Goal: Communication & Community: Answer question/provide support

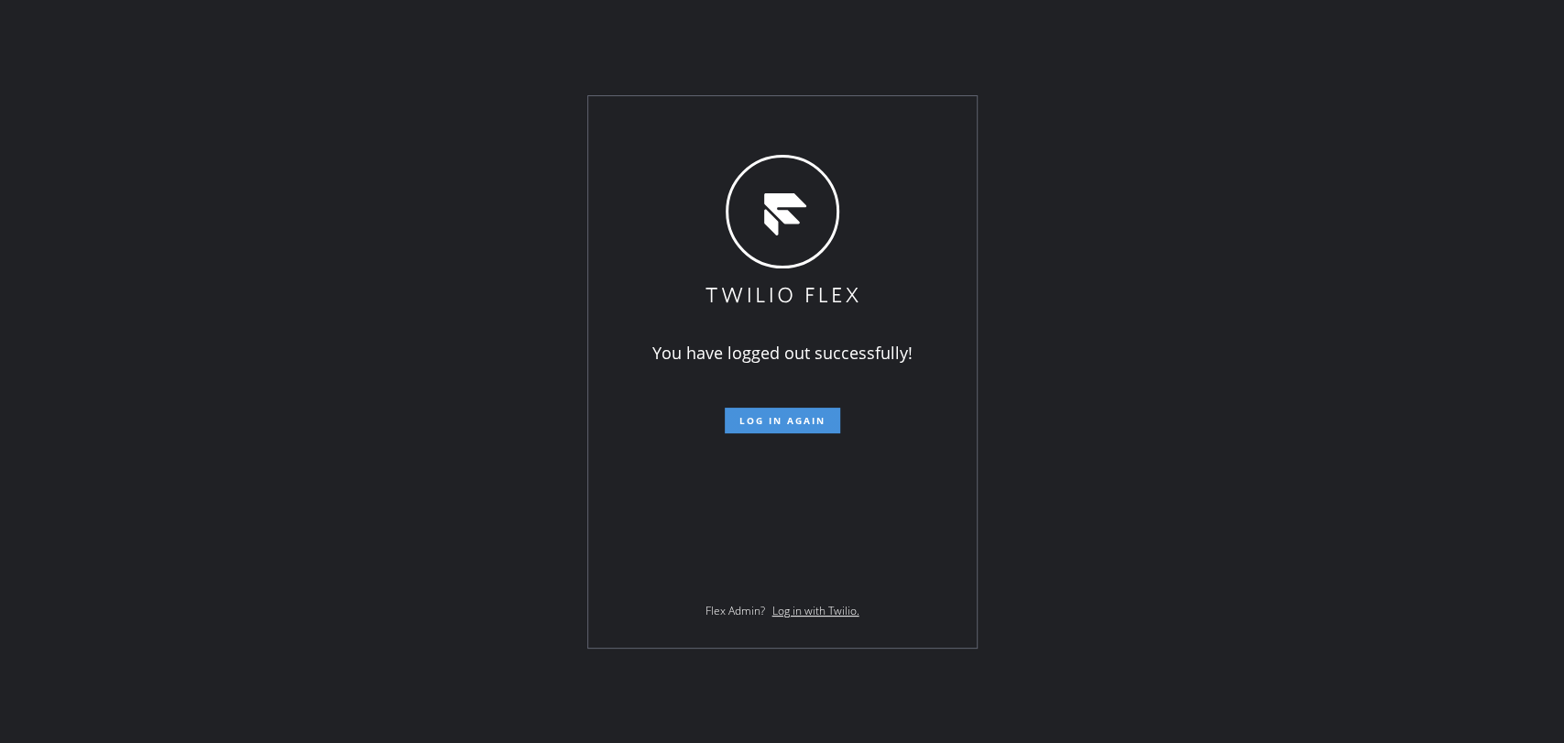
click at [755, 412] on button "Log in again" at bounding box center [782, 421] width 115 height 26
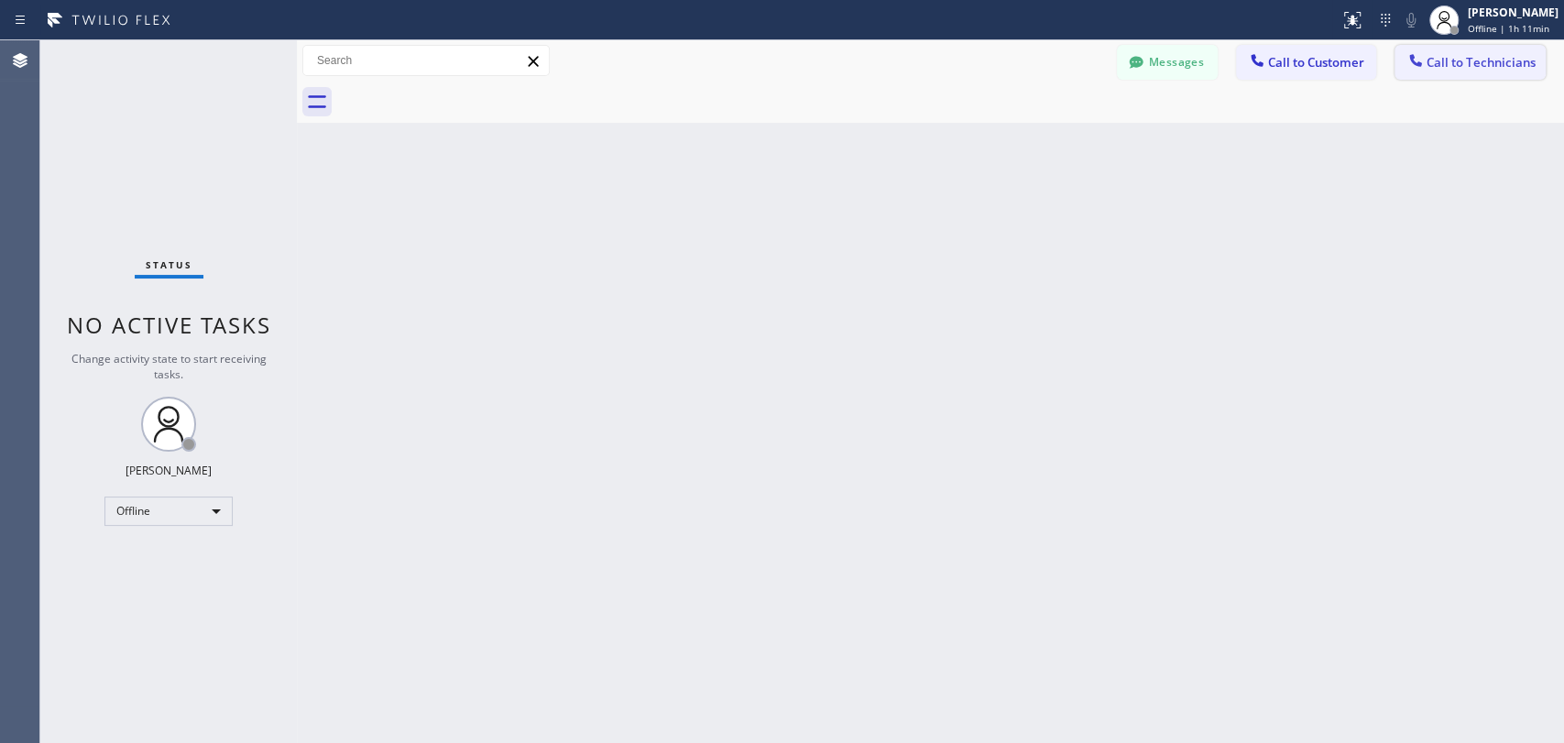
click at [1473, 60] on span "Call to Technicians" at bounding box center [1481, 62] width 109 height 16
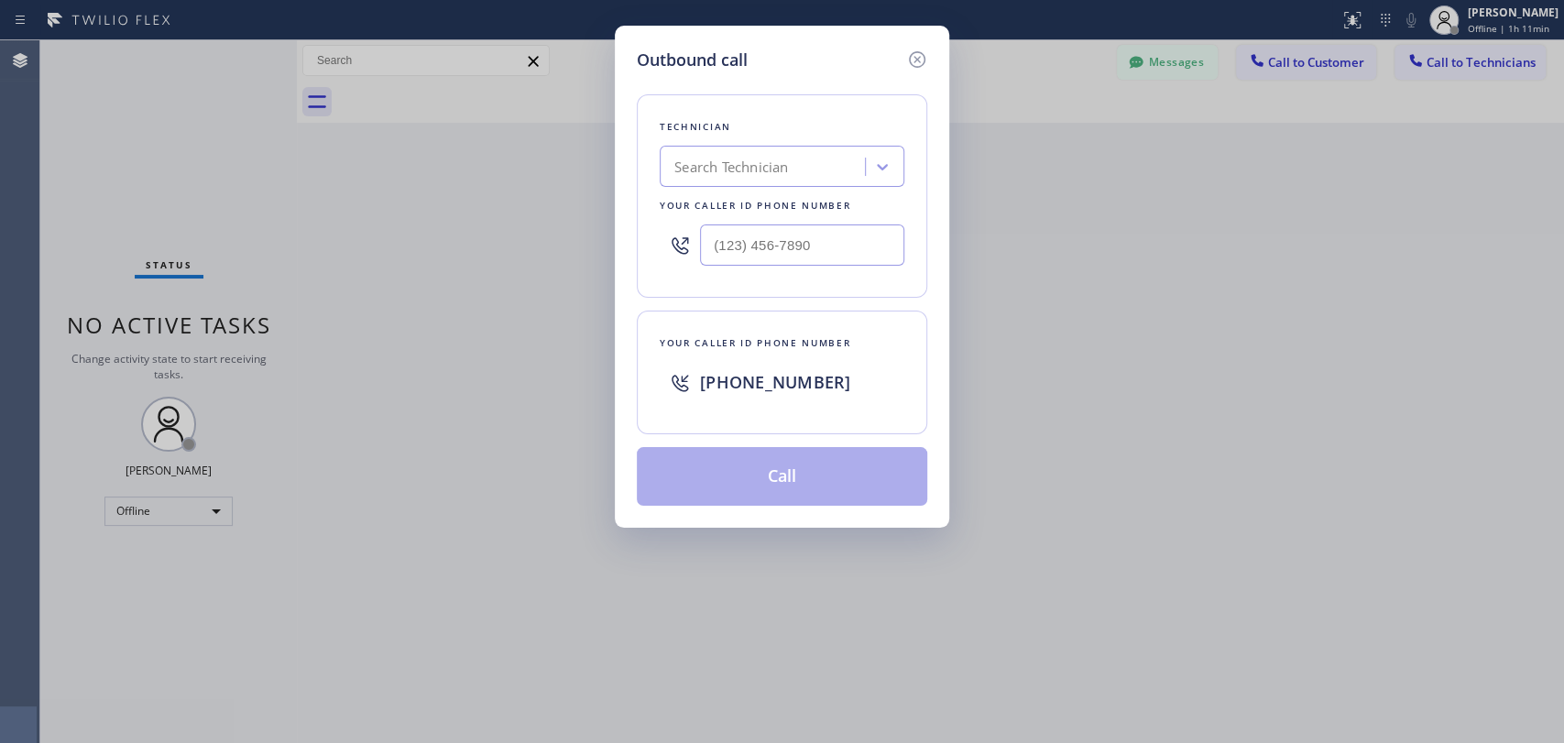
click at [750, 175] on div "Search Technician" at bounding box center [731, 167] width 114 height 21
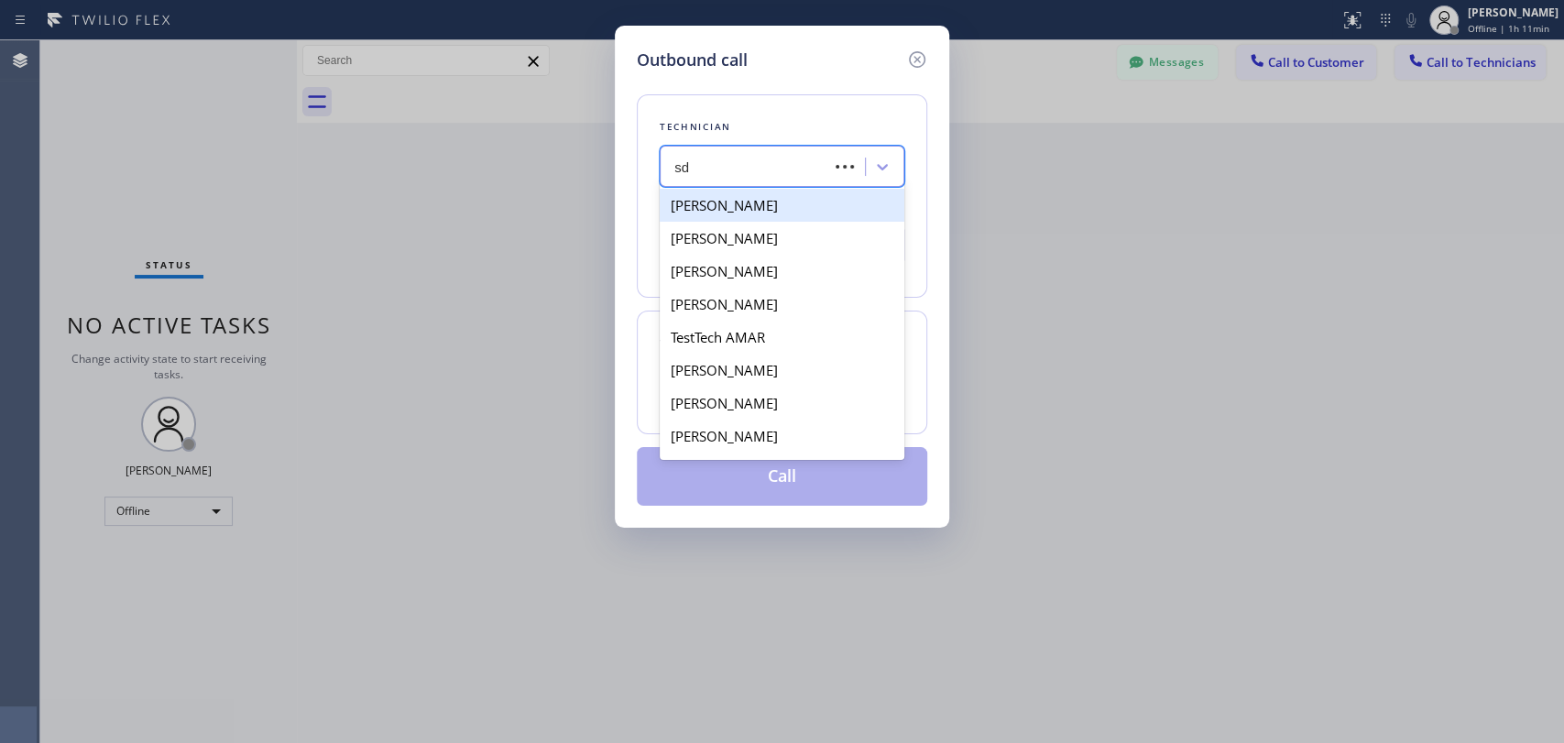
type input "s"
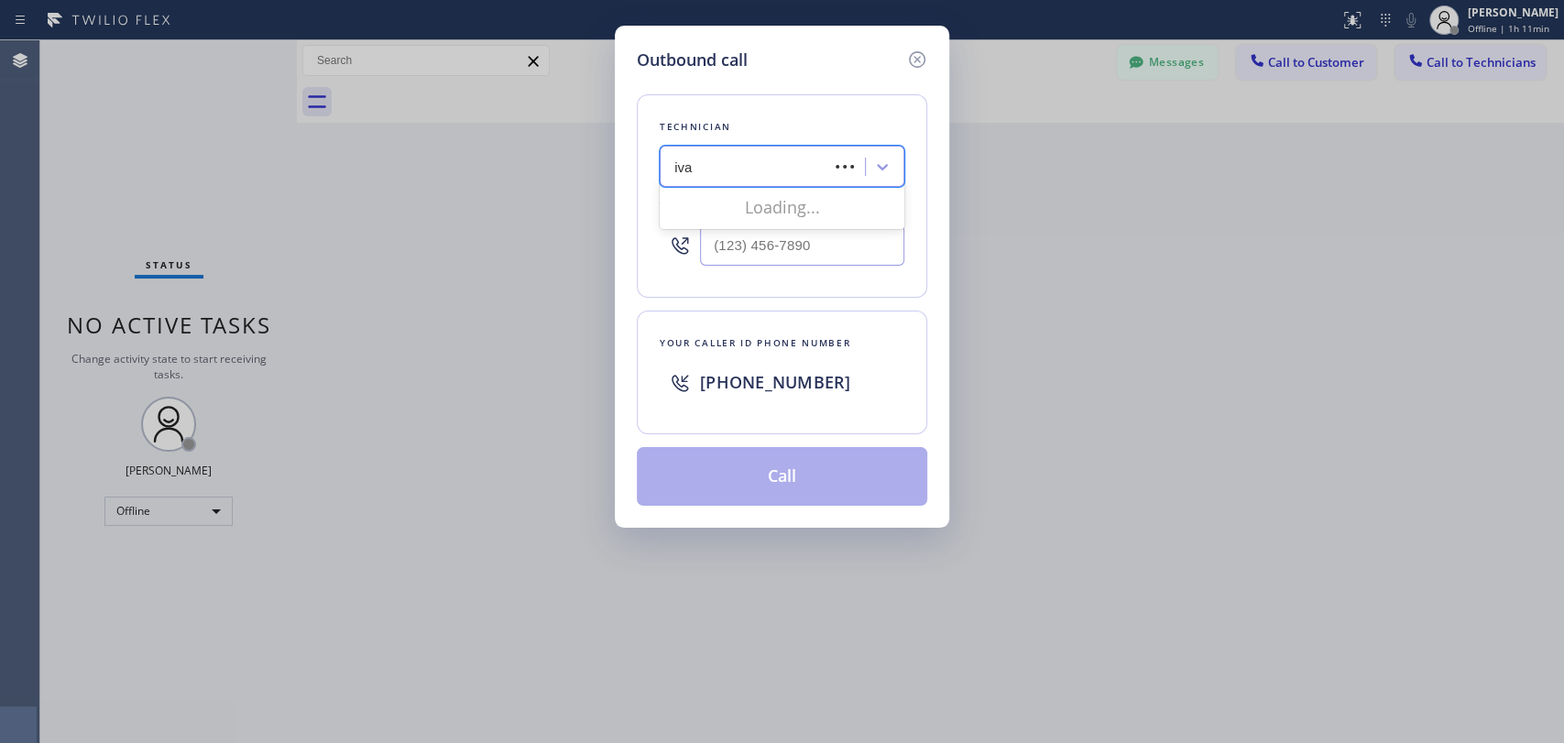
type input "[PERSON_NAME]"
click at [750, 212] on div "[PERSON_NAME]" at bounding box center [782, 205] width 245 height 33
type input "[PHONE_NUMBER]"
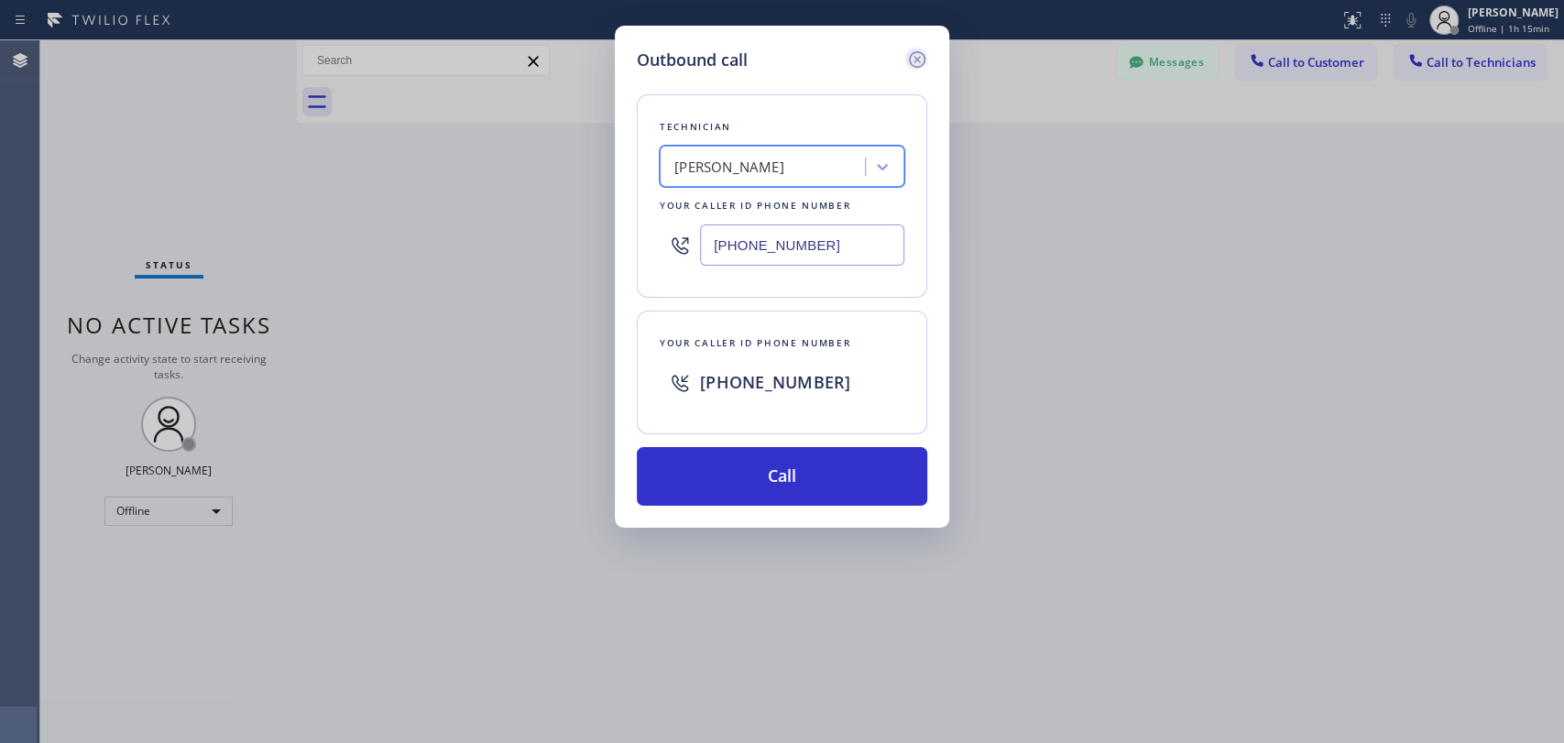
click at [916, 56] on icon at bounding box center [917, 60] width 22 height 22
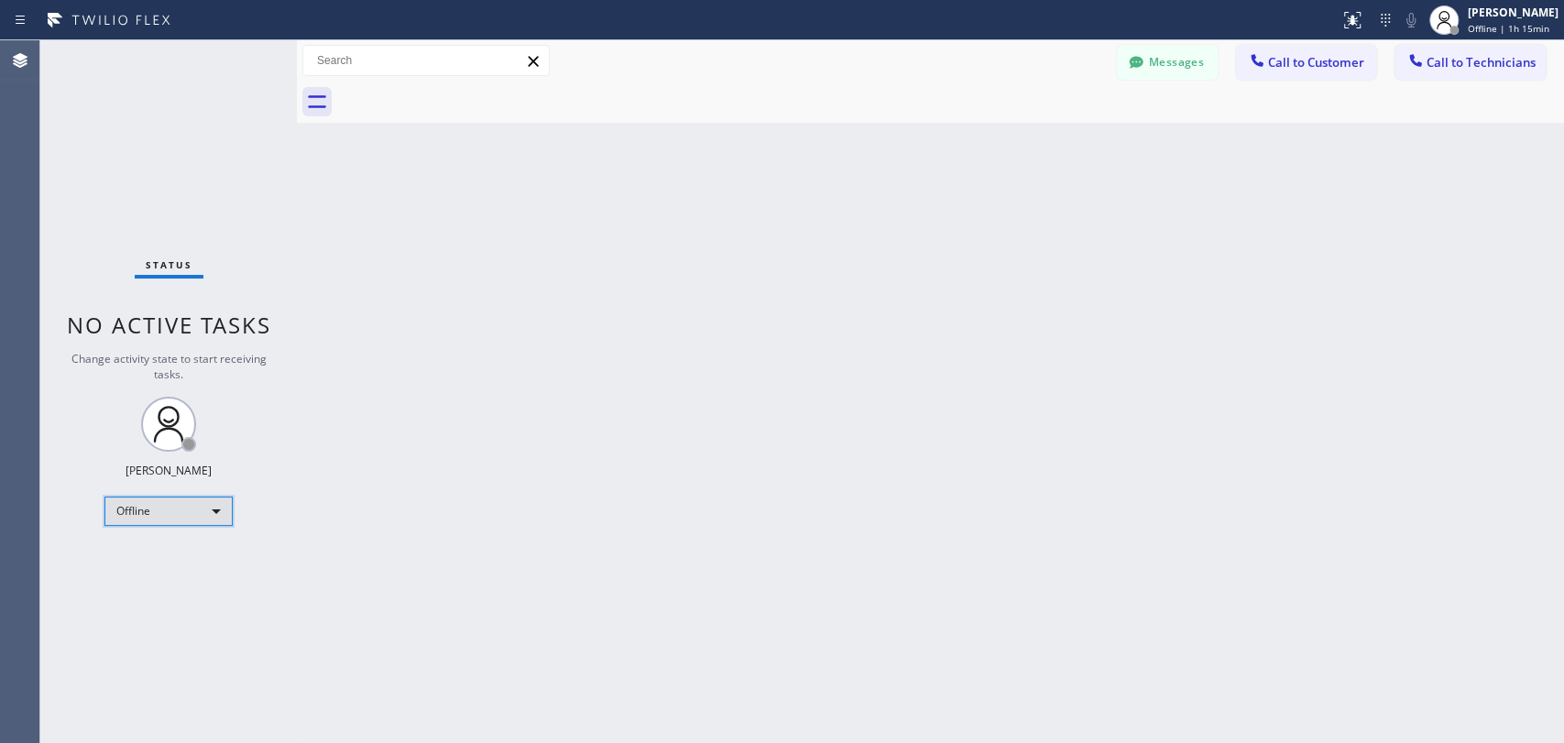
click at [160, 510] on div "Offline" at bounding box center [168, 511] width 128 height 29
click at [166, 549] on li "Available" at bounding box center [167, 557] width 125 height 22
click at [1418, 372] on div "Back to Dashboard Change Sender ID Customers Technicians HH [PERSON_NAME] [DATE…" at bounding box center [930, 391] width 1267 height 703
click at [931, 536] on div "Back to Dashboard Change Sender ID Customers Technicians HH [PERSON_NAME] [DATE…" at bounding box center [930, 391] width 1267 height 703
click at [1448, 66] on span "Call to Technicians" at bounding box center [1481, 62] width 109 height 16
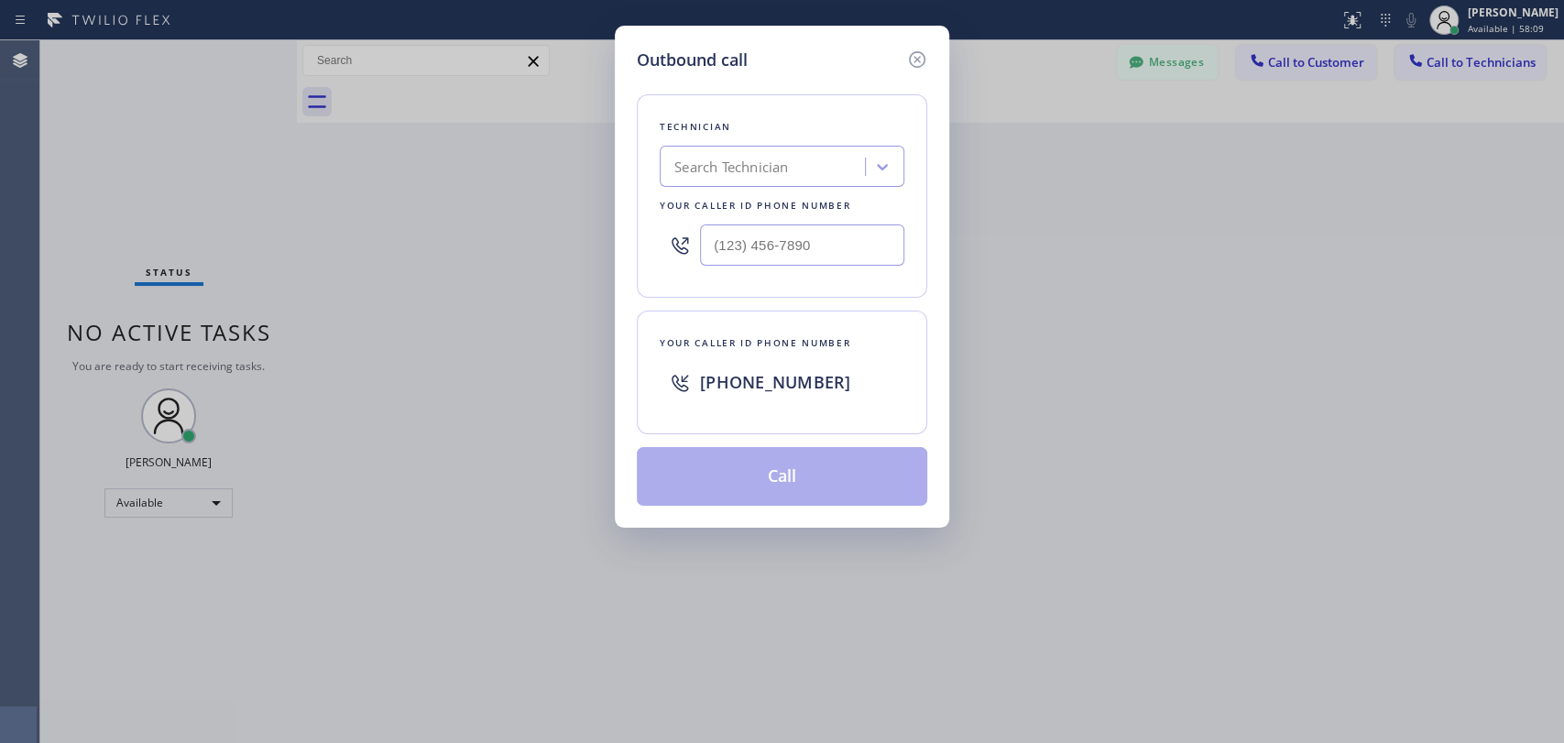
click at [813, 173] on div "Search Technician" at bounding box center [765, 167] width 200 height 32
type input "с"
type input "chara"
click at [801, 211] on div "[PERSON_NAME]" at bounding box center [782, 205] width 245 height 33
type input "[PHONE_NUMBER]"
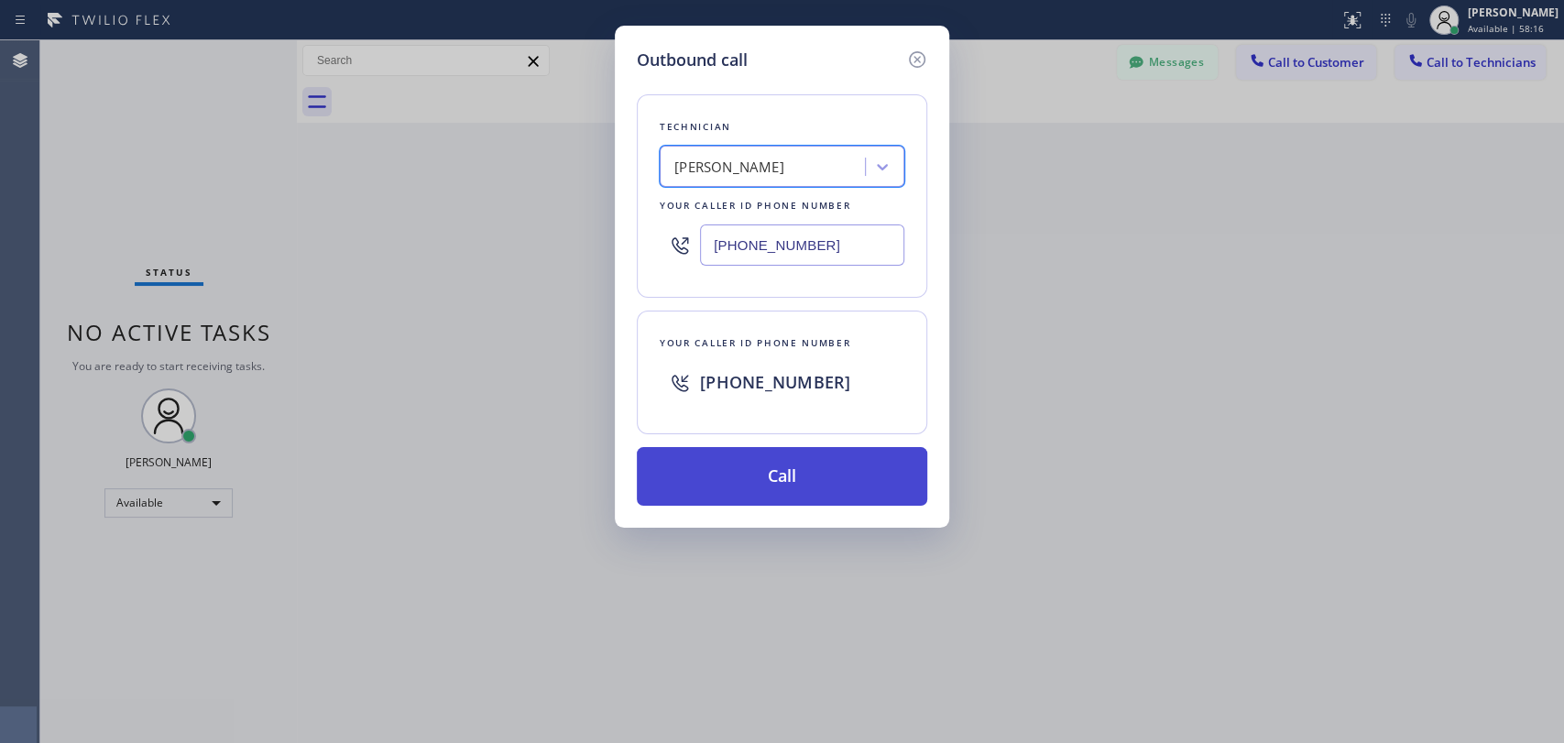
click at [729, 471] on button "Call" at bounding box center [782, 476] width 290 height 59
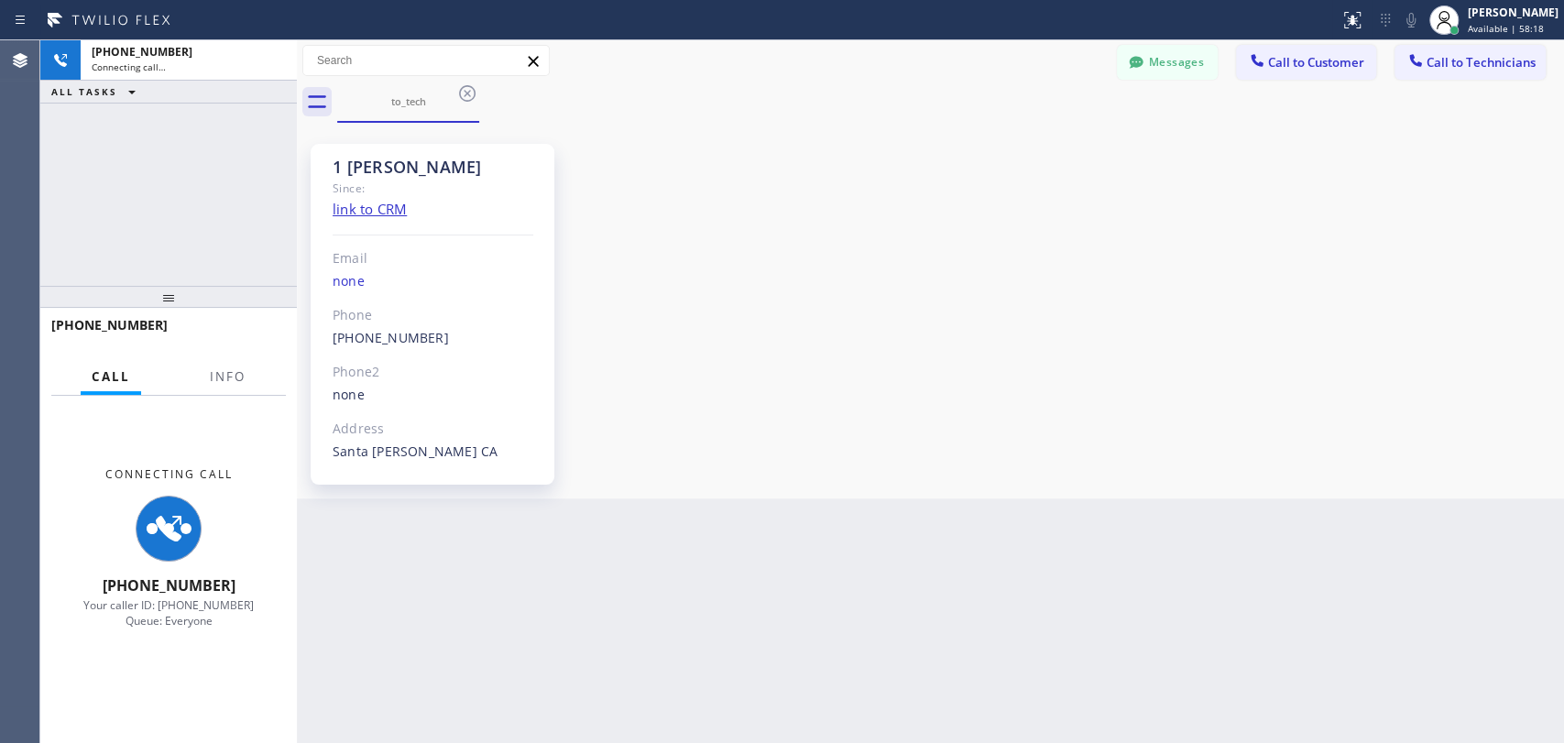
scroll to position [586, 0]
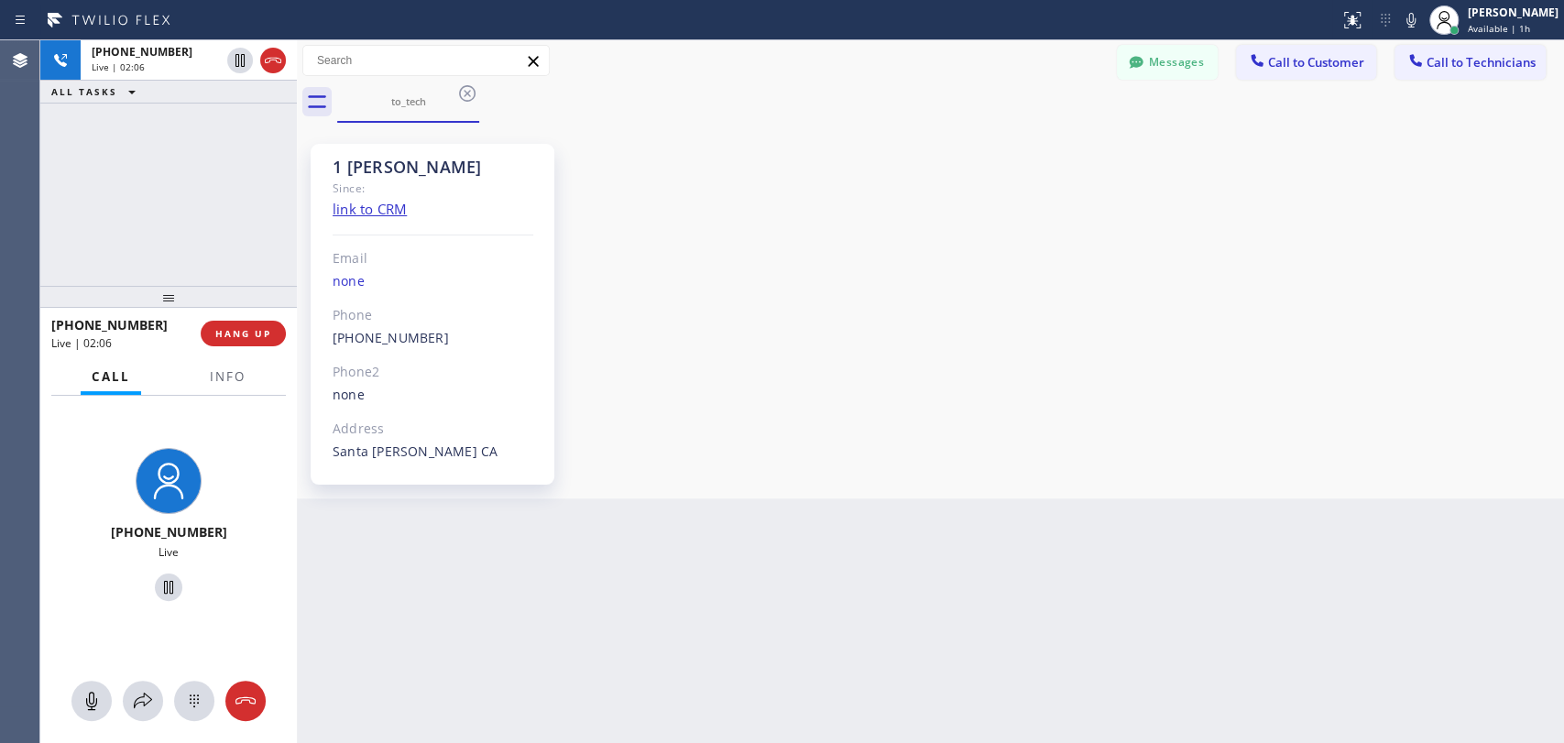
click at [226, 235] on div "[PHONE_NUMBER] Live | 02:06 ALL TASKS ALL TASKS ACTIVE TASKS TASKS IN WRAP UP" at bounding box center [168, 163] width 257 height 246
click at [252, 338] on span "HANG UP" at bounding box center [243, 333] width 56 height 13
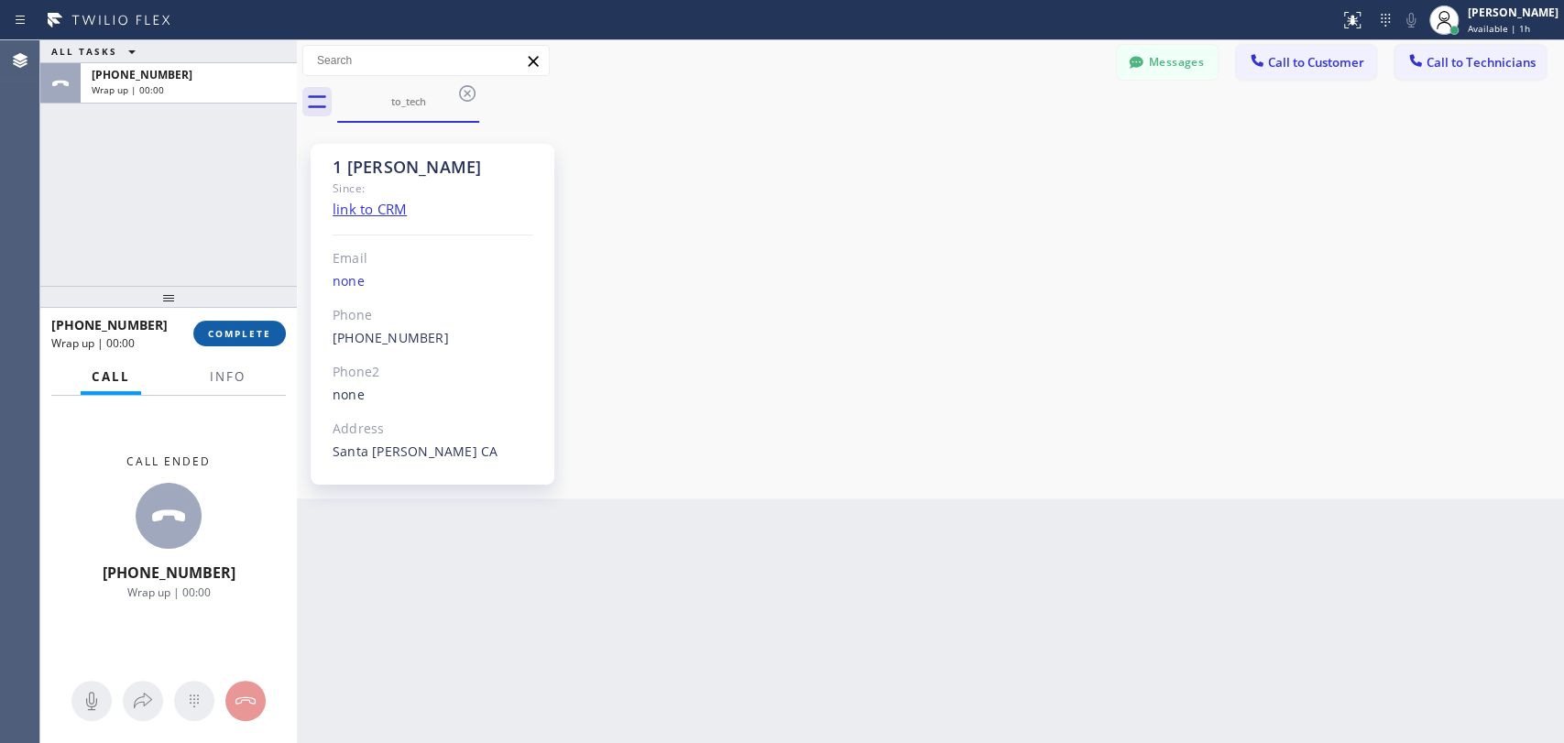
click at [251, 337] on span "COMPLETE" at bounding box center [239, 333] width 63 height 13
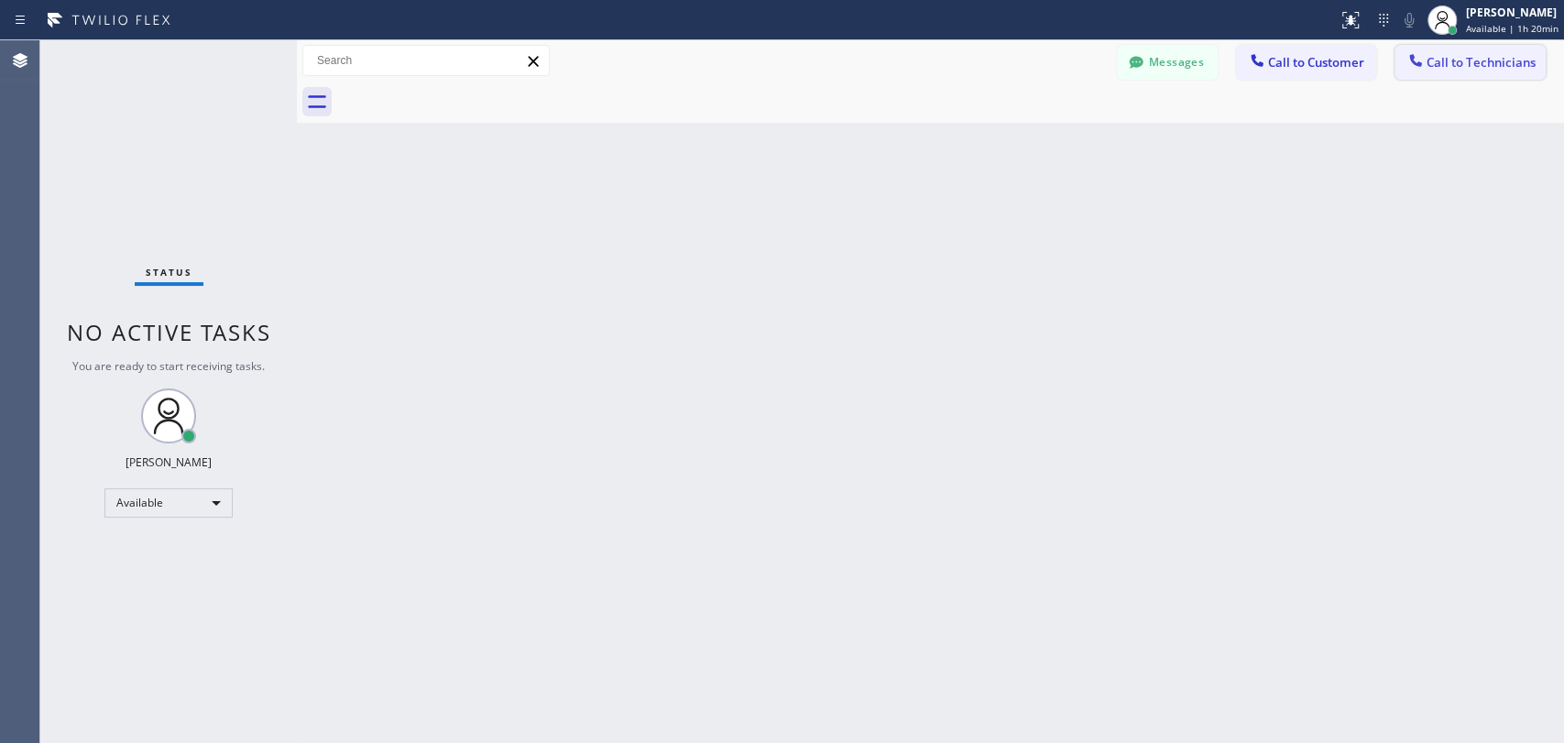
click at [1426, 59] on div at bounding box center [1416, 62] width 22 height 22
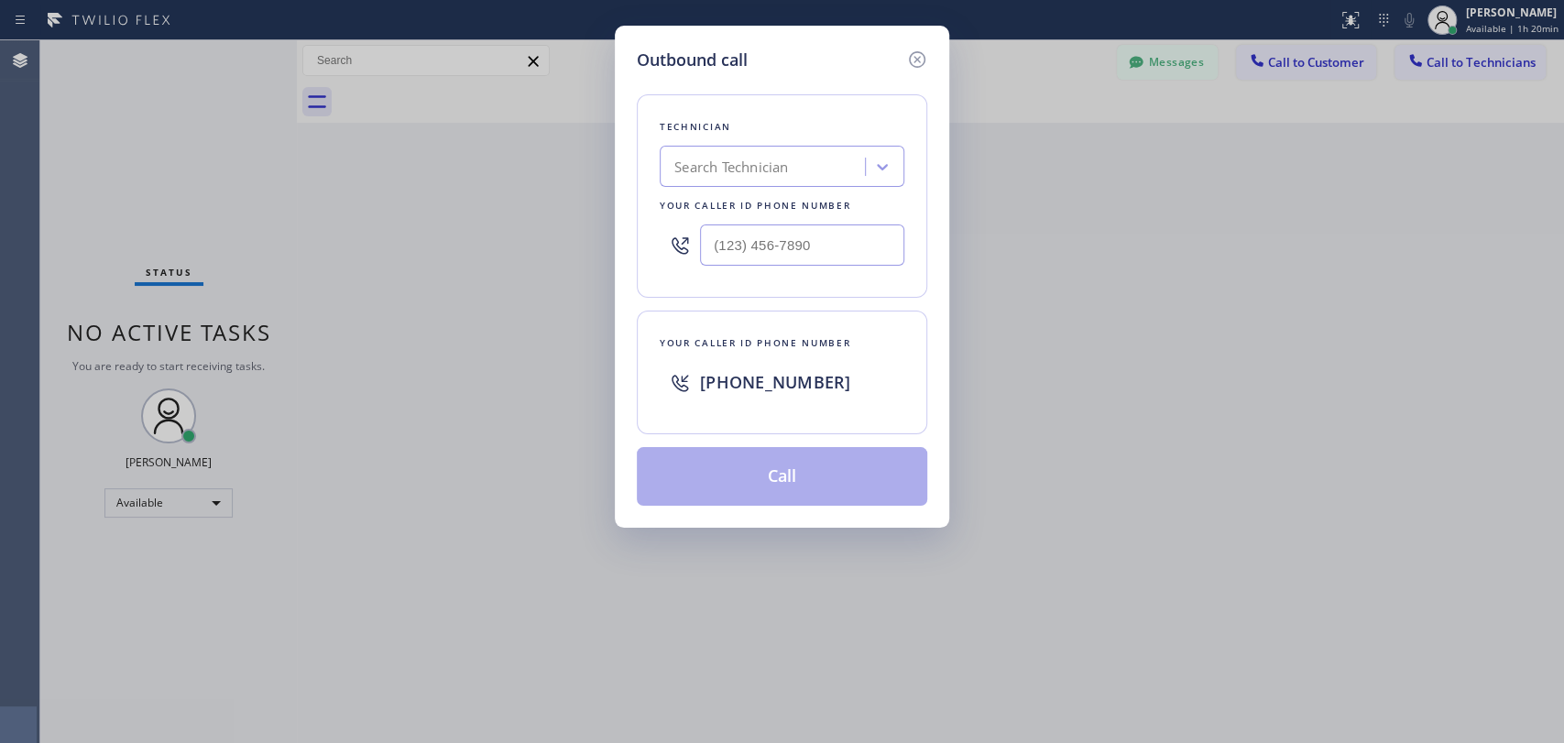
click at [800, 191] on div "Technician Search Technician Your caller id phone number" at bounding box center [782, 195] width 290 height 203
click at [788, 172] on div "Search Technician" at bounding box center [731, 167] width 114 height 21
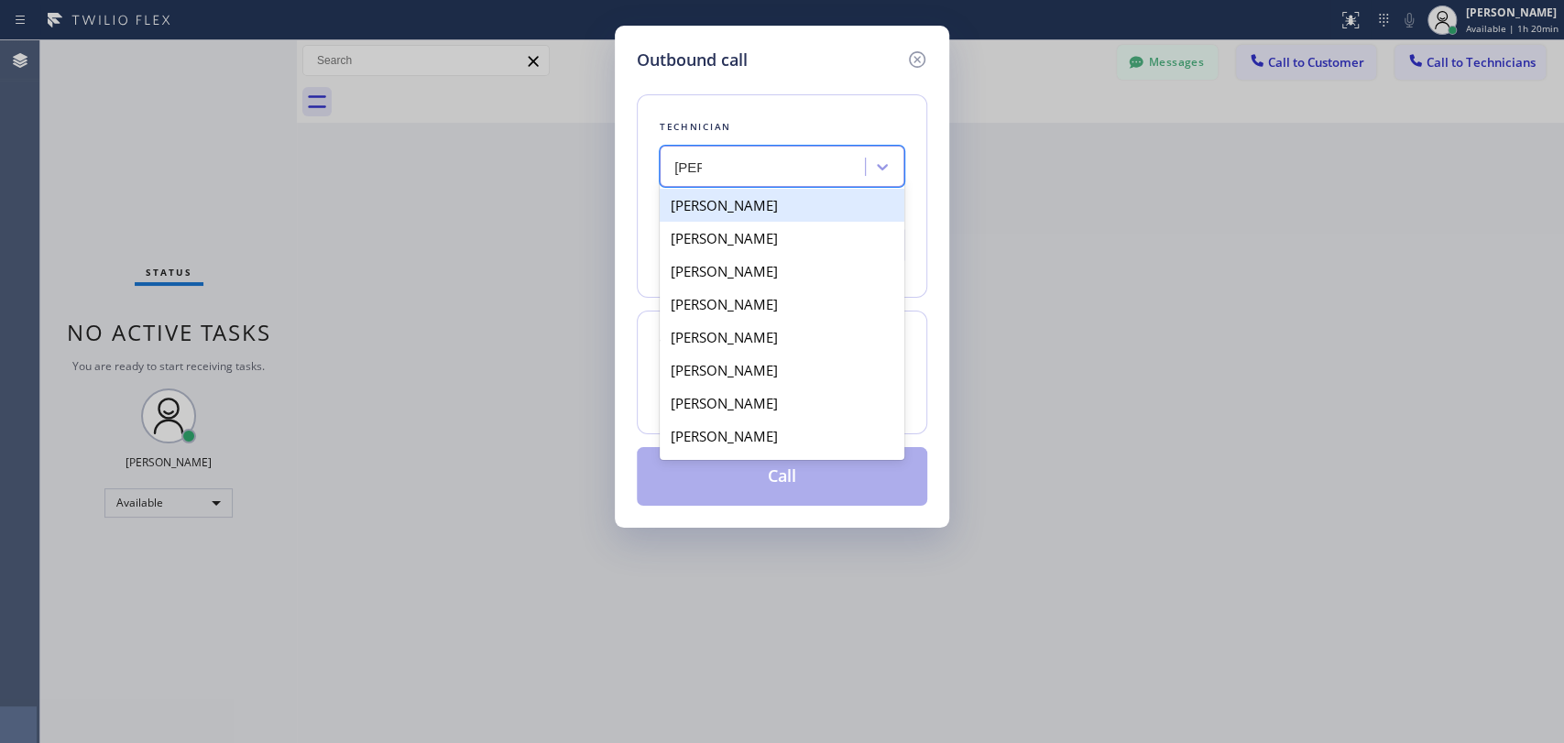
type input "alexe"
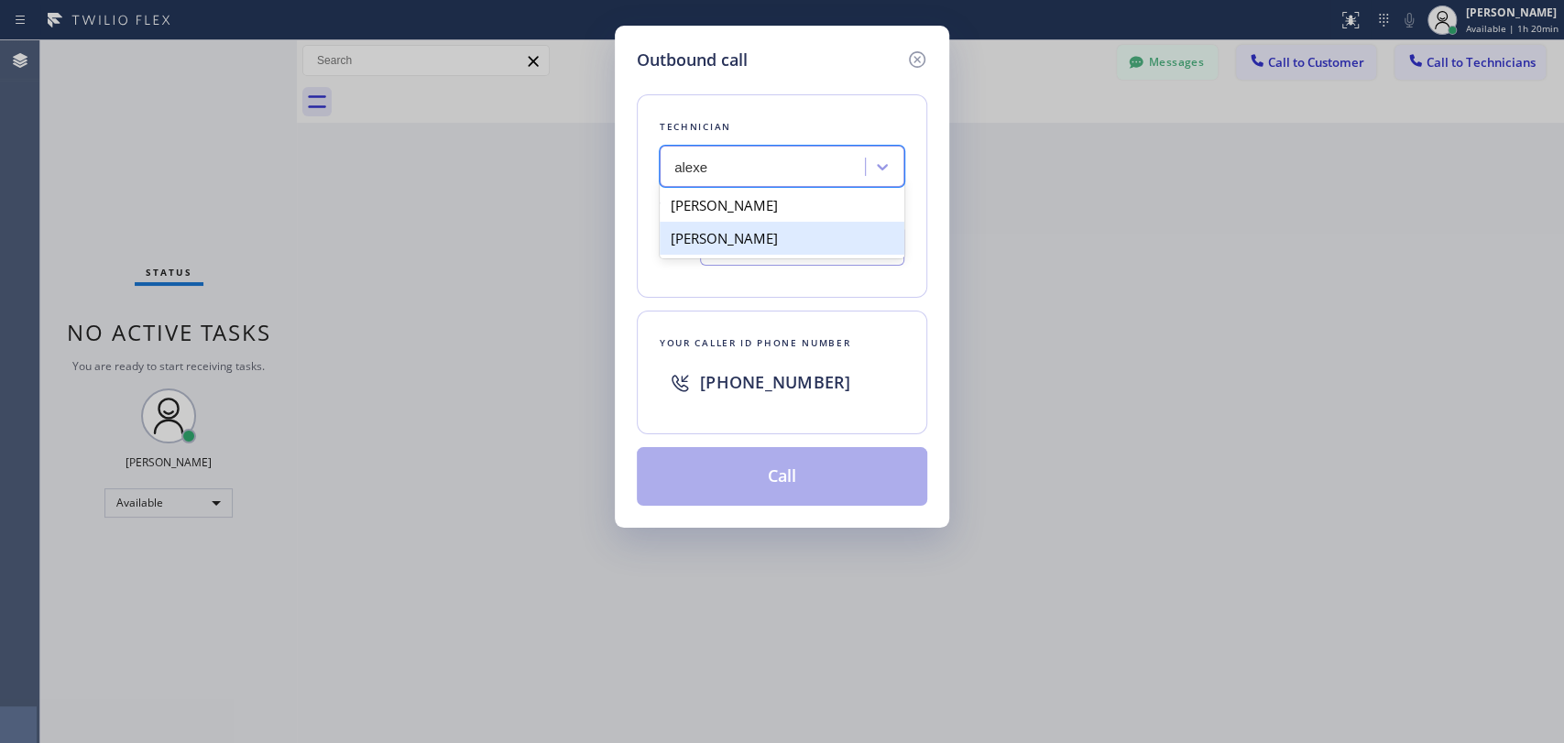
click at [761, 241] on div "[PERSON_NAME]" at bounding box center [782, 238] width 245 height 33
type input "[PHONE_NUMBER]"
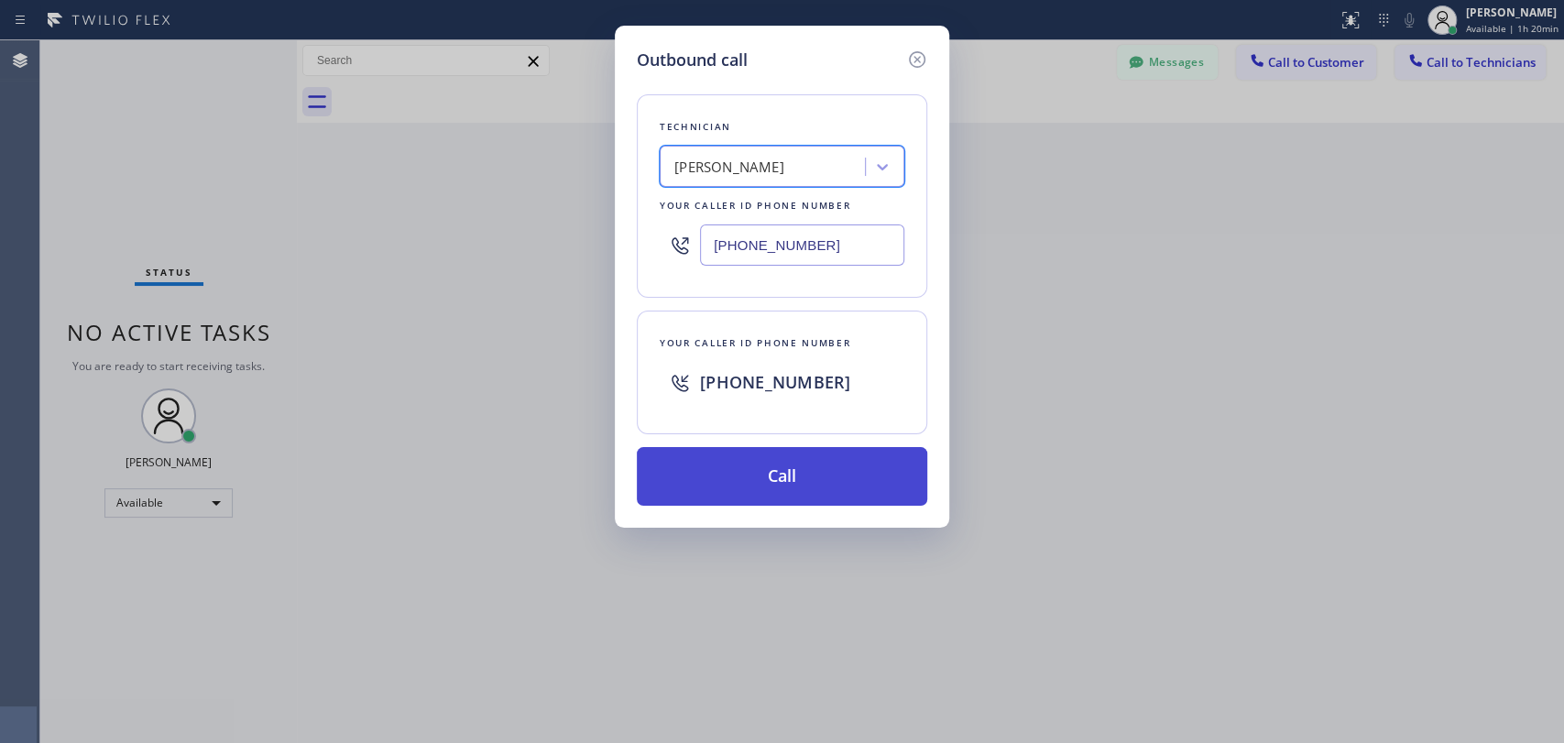
click at [752, 490] on button "Call" at bounding box center [782, 476] width 290 height 59
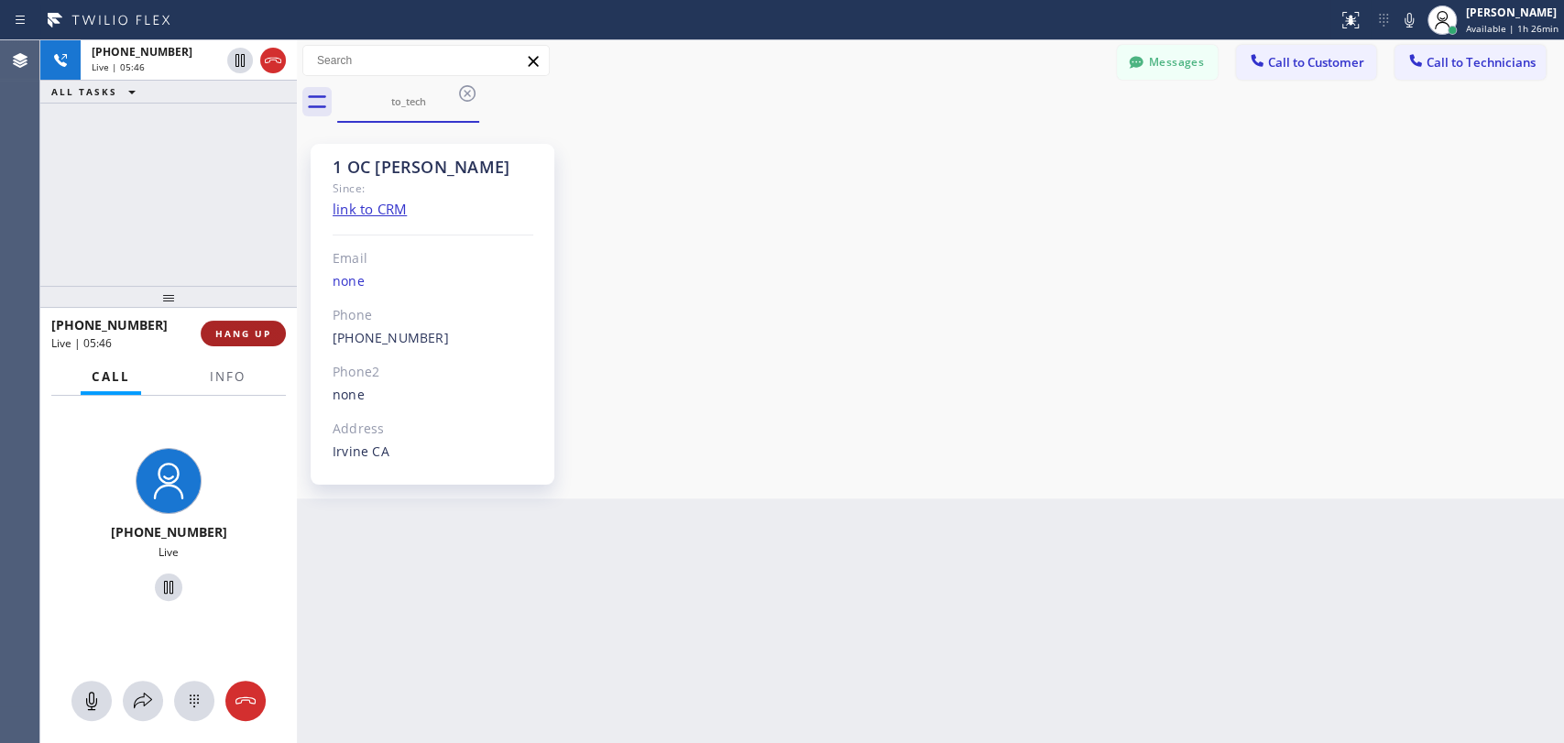
click at [257, 332] on span "HANG UP" at bounding box center [243, 333] width 56 height 13
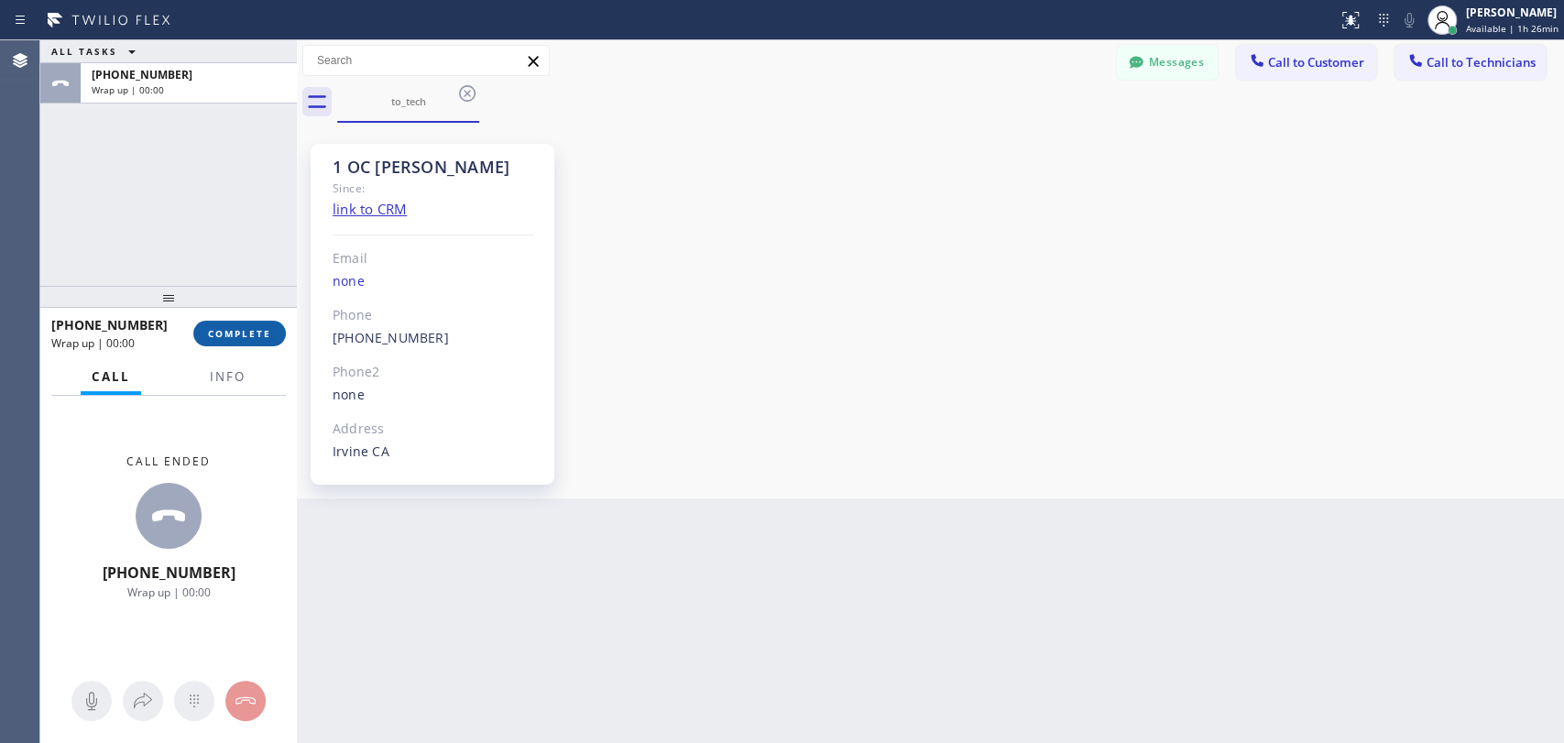
click at [230, 329] on span "COMPLETE" at bounding box center [239, 333] width 63 height 13
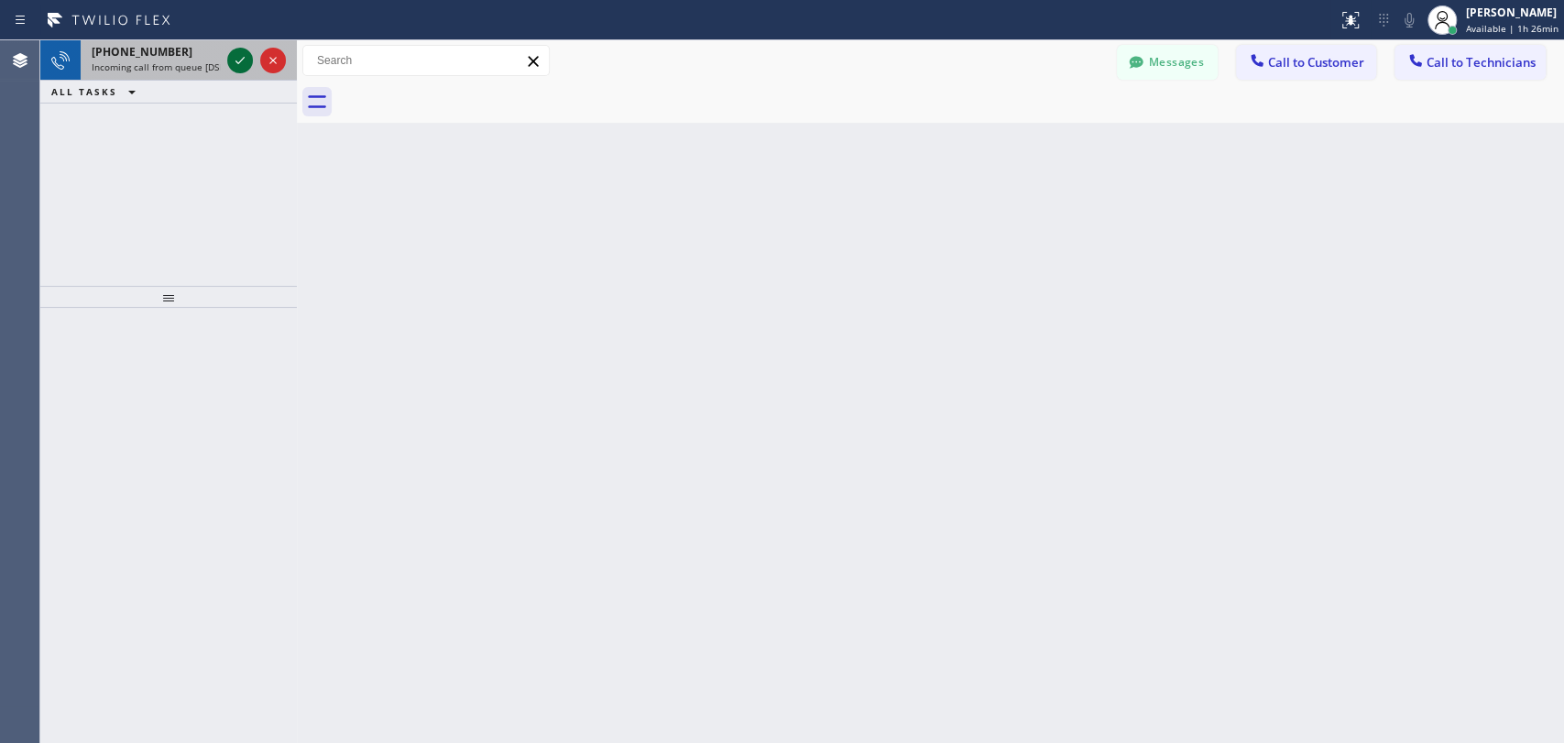
click at [246, 59] on icon at bounding box center [240, 60] width 22 height 22
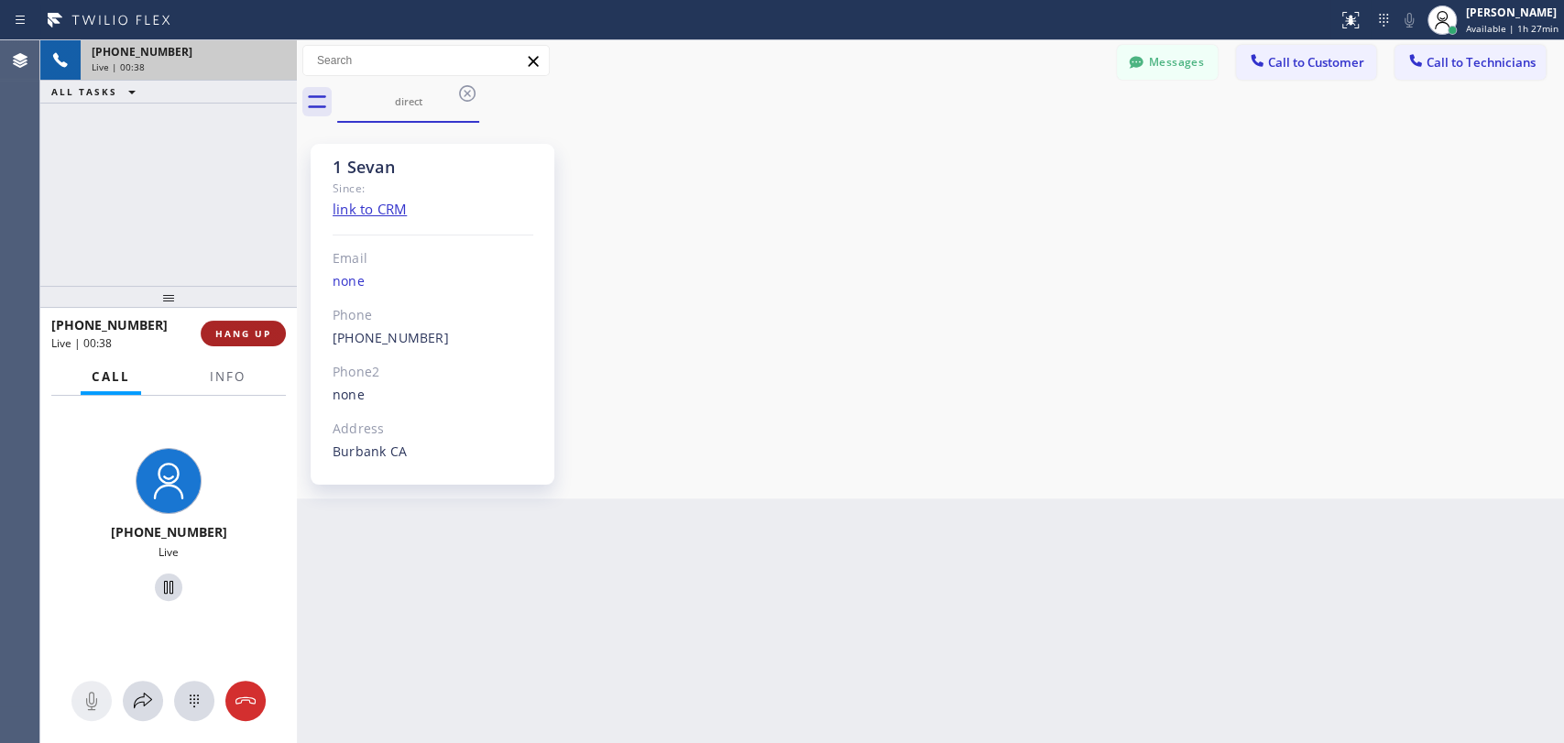
click at [253, 335] on span "HANG UP" at bounding box center [243, 333] width 56 height 13
